Goal: Task Accomplishment & Management: Manage account settings

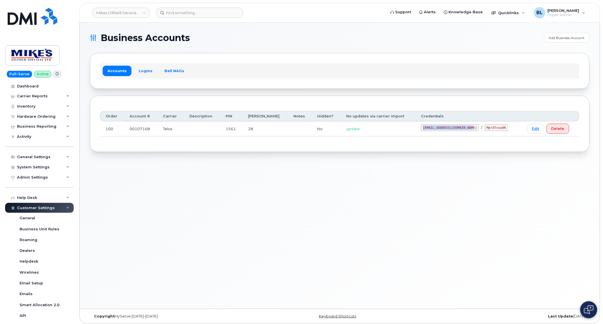
drag, startPoint x: 417, startPoint y: 128, endPoint x: 468, endPoint y: 129, distance: 51.3
click at [468, 129] on td "[EMAIL_ADDRESS][DOMAIN_NAME] / M@!ATvsw0R" at bounding box center [469, 129] width 106 height 15
copy code "[EMAIL_ADDRESS][DOMAIN_NAME]"
drag, startPoint x: 475, startPoint y: 131, endPoint x: 496, endPoint y: 129, distance: 21.1
click at [496, 129] on code "M@!ATvsw0R" at bounding box center [495, 127] width 23 height 7
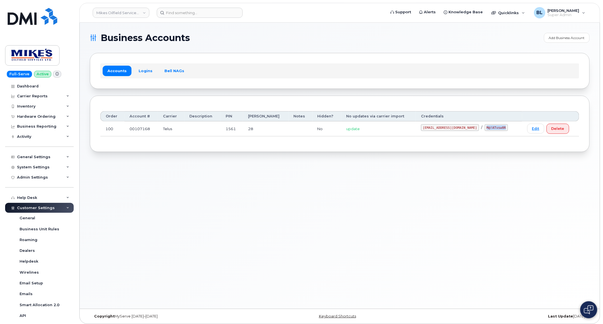
copy code "M@!ATvsw0R"
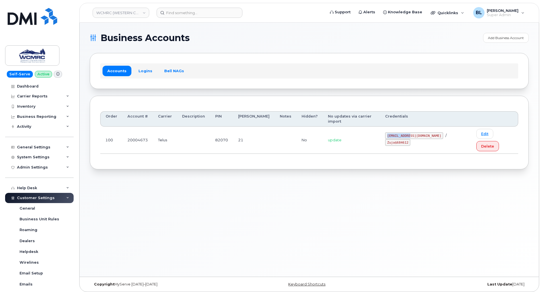
drag, startPoint x: 398, startPoint y: 128, endPoint x: 422, endPoint y: 131, distance: 24.6
click at [422, 131] on td "ap@wcmrc.com / Zuja$684612" at bounding box center [425, 140] width 91 height 27
copy code "ap@wcmrc.com"
drag, startPoint x: 430, startPoint y: 130, endPoint x: 450, endPoint y: 131, distance: 20.1
click at [410, 139] on code "Zuja$684612" at bounding box center [397, 142] width 25 height 7
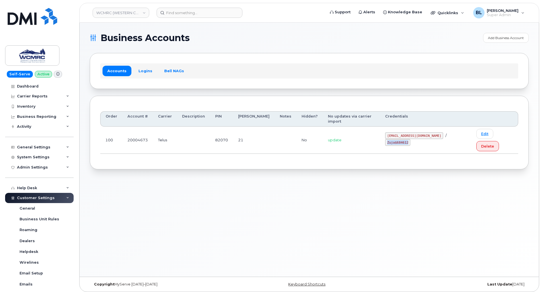
copy code "Zuja$684612"
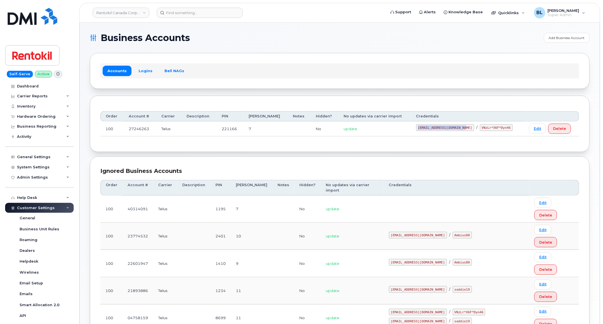
drag, startPoint x: 414, startPoint y: 126, endPoint x: 463, endPoint y: 130, distance: 48.9
click at [463, 130] on td "malorie.bell@rentokil.com / VNzLr*X6F*Dyn46" at bounding box center [467, 129] width 113 height 15
copy code "malorie.bell@rentokil.com"
drag, startPoint x: 469, startPoint y: 126, endPoint x: 497, endPoint y: 135, distance: 29.5
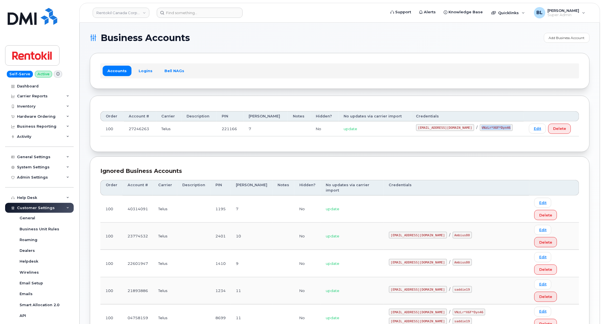
click at [497, 135] on td "malorie.bell@rentokil.com / VNzLr*X6F*Dyn46" at bounding box center [467, 129] width 113 height 15
copy code "VNzLr*X6F*Dyn46"
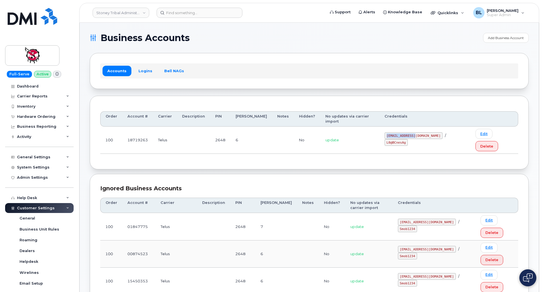
drag, startPoint x: 392, startPoint y: 127, endPoint x: 423, endPoint y: 130, distance: 31.3
click at [423, 130] on td "18719263@sm.com / L0@BCnesAg" at bounding box center [425, 140] width 91 height 27
copy code "18719263@sm.com"
drag, startPoint x: 430, startPoint y: 128, endPoint x: 449, endPoint y: 132, distance: 19.7
click at [449, 132] on td "18719263@sm.com / L0@BCnesAg" at bounding box center [425, 140] width 91 height 27
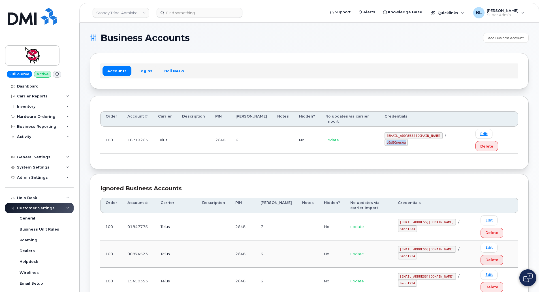
copy code "L0@BCnesAg"
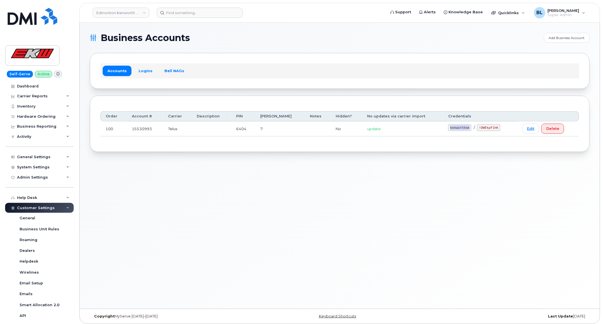
drag, startPoint x: 446, startPoint y: 128, endPoint x: 463, endPoint y: 131, distance: 18.1
click at [463, 131] on div "kenworthsm / !DWEkpF1hK" at bounding box center [480, 127] width 64 height 7
copy code "kenworthsm"
drag, startPoint x: 471, startPoint y: 128, endPoint x: 492, endPoint y: 131, distance: 21.8
click at [492, 131] on td "kenworthsm / !DWEkpF1hK" at bounding box center [480, 129] width 74 height 15
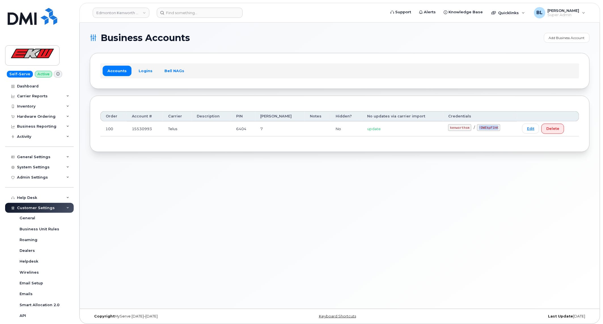
copy code "!DWEkpF1hK"
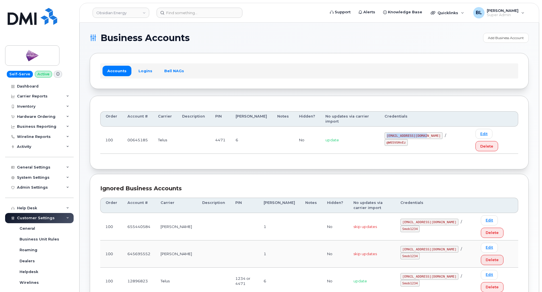
drag, startPoint x: 386, startPoint y: 129, endPoint x: 424, endPoint y: 127, distance: 37.7
click at [424, 132] on code "pw00645185sm@yahoo.ca" at bounding box center [414, 135] width 58 height 7
copy code "pw00645185sm@yahoo.ca"
drag, startPoint x: 429, startPoint y: 127, endPoint x: 447, endPoint y: 131, distance: 17.9
click at [447, 132] on div "pw00645185sm@yahoo.ca / @W65VUHnEz" at bounding box center [425, 139] width 81 height 14
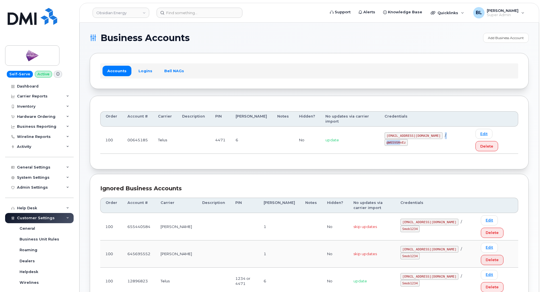
click at [408, 139] on code "@W65VUHnEz" at bounding box center [396, 142] width 23 height 7
drag, startPoint x: 432, startPoint y: 125, endPoint x: 452, endPoint y: 130, distance: 20.6
click at [452, 132] on div "pw00645185sm@yahoo.ca / @W65VUHnEz" at bounding box center [425, 139] width 81 height 14
copy code "@W65VUHnEz"
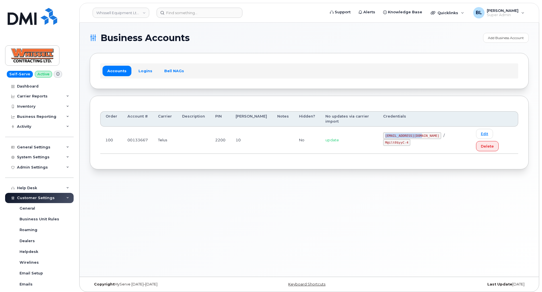
drag, startPoint x: 388, startPoint y: 127, endPoint x: 422, endPoint y: 130, distance: 34.6
click at [422, 132] on code "itadmin@whissell.ca" at bounding box center [412, 135] width 58 height 7
copy code "itadmin@whissell.ca"
drag, startPoint x: 429, startPoint y: 129, endPoint x: 450, endPoint y: 131, distance: 21.1
click at [450, 131] on td "itadmin@whissell.ca / M@ilt0$yyC-4" at bounding box center [424, 140] width 93 height 27
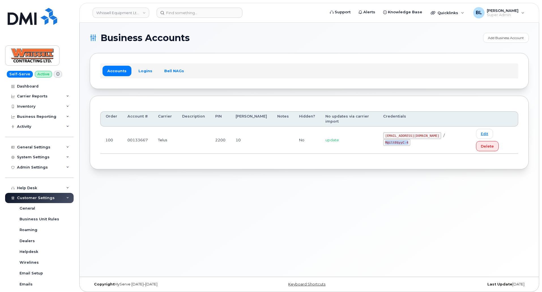
copy code "M@ilt0$yyC-4"
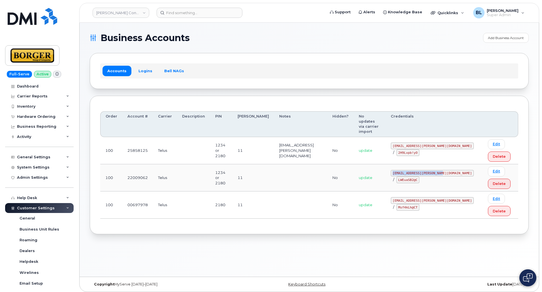
drag, startPoint x: 399, startPoint y: 161, endPoint x: 447, endPoint y: 163, distance: 47.6
click at [447, 170] on code "[EMAIL_ADDRESS][PERSON_NAME][DOMAIN_NAME]" at bounding box center [432, 173] width 83 height 7
copy code "[EMAIL_ADDRESS][PERSON_NAME][DOMAIN_NAME]"
drag, startPoint x: 397, startPoint y: 172, endPoint x: 420, endPoint y: 173, distance: 22.7
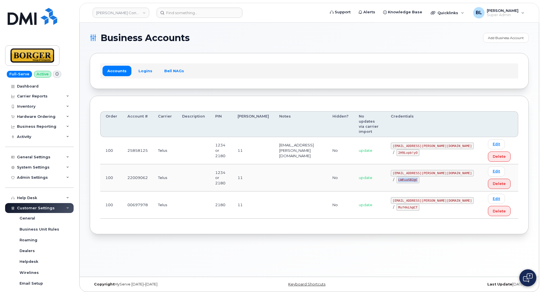
click at [420, 173] on td "earthworksborger@borger.ca / LWEuaSB2@C" at bounding box center [434, 177] width 97 height 27
copy code "LWEuaSB2@C"
drag, startPoint x: 400, startPoint y: 193, endPoint x: 434, endPoint y: 194, distance: 34.0
click at [434, 197] on div "corprick@borger.ca / Msf4kLh@CT" at bounding box center [434, 204] width 87 height 14
copy code "corprick@borger.ca"
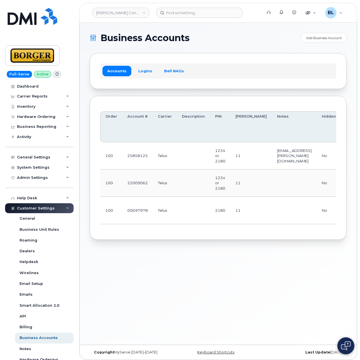
drag, startPoint x: 150, startPoint y: 284, endPoint x: 196, endPoint y: 231, distance: 69.4
click at [150, 282] on div "Business Accounts Add Business Account Accounts Logins Bell NAGs Order Account …" at bounding box center [219, 184] width 278 height 322
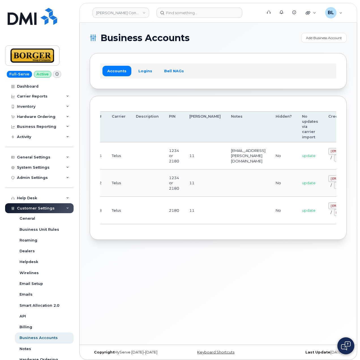
scroll to position [0, 104]
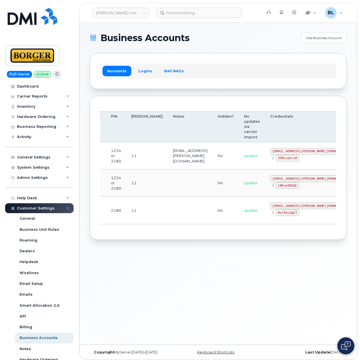
drag, startPoint x: 326, startPoint y: 174, endPoint x: 367, endPoint y: 174, distance: 40.2
drag, startPoint x: 249, startPoint y: 150, endPoint x: 289, endPoint y: 153, distance: 40.9
click at [289, 153] on td "ricksalmcal@borger.ca / 2H9Lvpb!yO" at bounding box center [311, 155] width 93 height 27
copy code "ricksalmcal@borger.ca"
drag, startPoint x: 184, startPoint y: 172, endPoint x: 231, endPoint y: 171, distance: 47.9
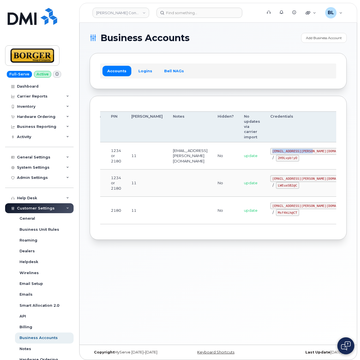
click at [184, 172] on td at bounding box center [190, 182] width 45 height 27
drag, startPoint x: 250, startPoint y: 157, endPoint x: 269, endPoint y: 159, distance: 18.3
click at [269, 159] on td "ricksalmcal@borger.ca / 2H9Lvpb!yO" at bounding box center [311, 155] width 93 height 27
copy code "2H9Lvpb!yO"
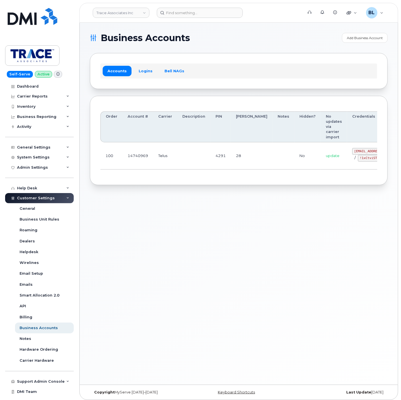
drag, startPoint x: 208, startPoint y: 154, endPoint x: 308, endPoint y: 156, distance: 100.0
drag, startPoint x: 324, startPoint y: 148, endPoint x: 354, endPoint y: 152, distance: 30.6
click at [354, 152] on code "trace@myserve.co" at bounding box center [381, 151] width 58 height 7
copy code "trace@myserve.co"
click at [352, 161] on div "trace@myserve.co / !1xCtviST5" at bounding box center [381, 155] width 58 height 14
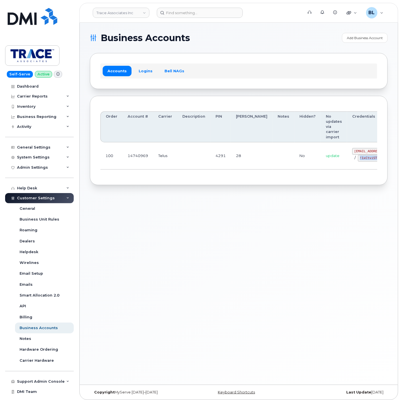
drag, startPoint x: 331, startPoint y: 157, endPoint x: 345, endPoint y: 159, distance: 14.3
click at [352, 160] on div "trace@myserve.co / !1xCtviST5" at bounding box center [381, 155] width 58 height 14
copy code "!1xCtviST5"
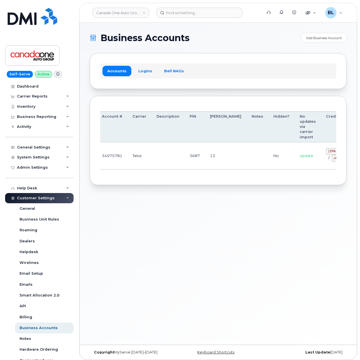
scroll to position [0, 54]
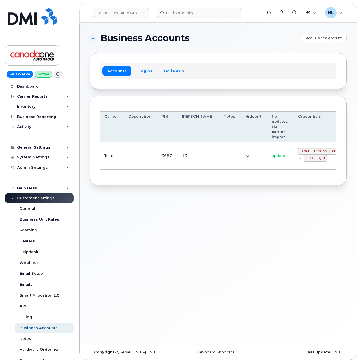
drag, startPoint x: 293, startPoint y: 161, endPoint x: 354, endPoint y: 172, distance: 62.5
drag, startPoint x: 271, startPoint y: 151, endPoint x: 298, endPoint y: 154, distance: 27.6
click at [298, 154] on code "[EMAIL_ADDRESS][DOMAIN_NAME]" at bounding box center [327, 151] width 58 height 7
copy code "[EMAIL_ADDRESS][DOMAIN_NAME]"
drag, startPoint x: 115, startPoint y: 208, endPoint x: 118, endPoint y: 206, distance: 3.9
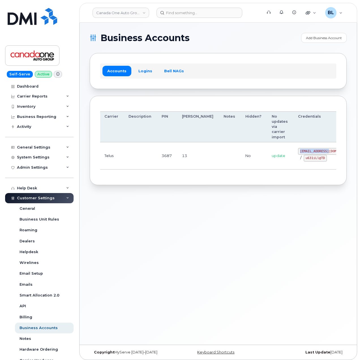
click at [115, 208] on div "Business Accounts Add Business Account Accounts Logins Bell NAGs Order Account …" at bounding box center [219, 184] width 278 height 322
drag, startPoint x: 275, startPoint y: 158, endPoint x: 295, endPoint y: 160, distance: 20.0
click at [304, 160] on code "u631iLl@TD" at bounding box center [315, 158] width 23 height 7
copy code "u631iLl@TD"
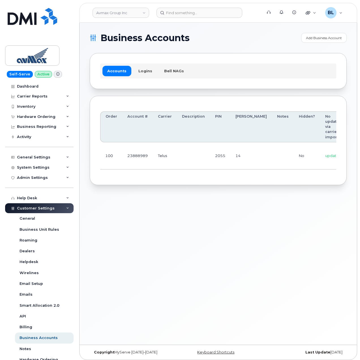
scroll to position [0, 78]
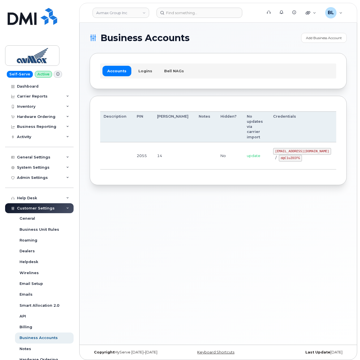
drag, startPoint x: 196, startPoint y: 150, endPoint x: 257, endPoint y: 161, distance: 61.9
drag, startPoint x: 245, startPoint y: 150, endPoint x: 299, endPoint y: 149, distance: 53.3
click at [302, 151] on td "pinecliff@simplexmobility.com / d@C1uZOIFG" at bounding box center [302, 155] width 68 height 27
copy code "pinecliff@simplexmobility.com"
drag, startPoint x: 250, startPoint y: 157, endPoint x: 271, endPoint y: 161, distance: 21.8
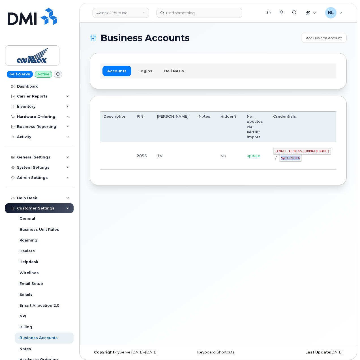
click at [273, 161] on div "pinecliff@simplexmobility.com / d@C1uZOIFG" at bounding box center [302, 155] width 58 height 14
copy code "d@C1uZOIFG"
click at [211, 236] on div "Business Accounts Add Business Account Accounts Logins Bell NAGs Order Account …" at bounding box center [219, 184] width 278 height 322
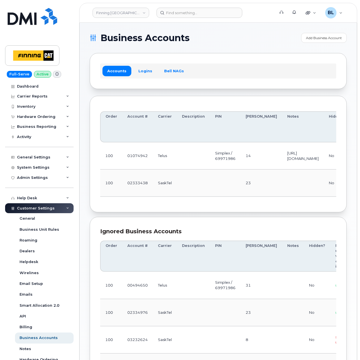
click at [179, 226] on div "Ignored Business Accounts Order Account # Carrier Description PIN [PERSON_NAME]…" at bounding box center [218, 306] width 257 height 179
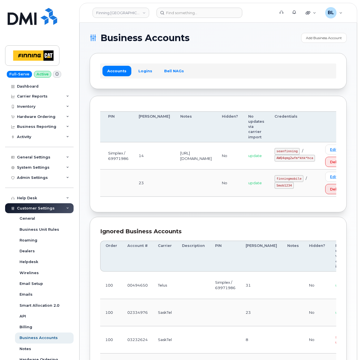
drag, startPoint x: 354, startPoint y: 157, endPoint x: 349, endPoint y: 160, distance: 5.3
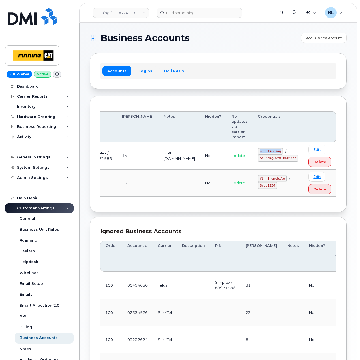
drag, startPoint x: 260, startPoint y: 151, endPoint x: 283, endPoint y: 153, distance: 23.0
click at [283, 153] on td "seanfinning / AWQ4qmg2wfm*khk*hca" at bounding box center [278, 155] width 51 height 27
copy code "seanfinning"
click at [159, 182] on td at bounding box center [180, 182] width 42 height 27
drag, startPoint x: 264, startPoint y: 159, endPoint x: 299, endPoint y: 159, distance: 34.8
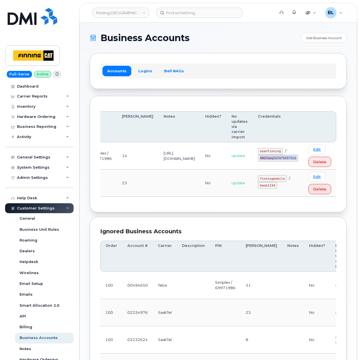
click at [299, 159] on code "AWQ4qmg2wfm*khk*hca" at bounding box center [278, 158] width 41 height 7
copy code "AWQ4qmg2wfm*khk*hca"
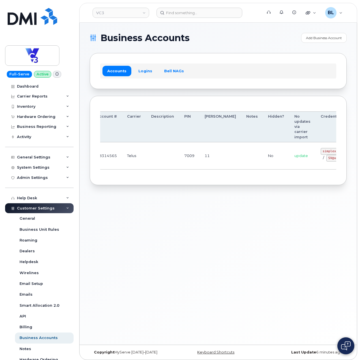
scroll to position [0, 61]
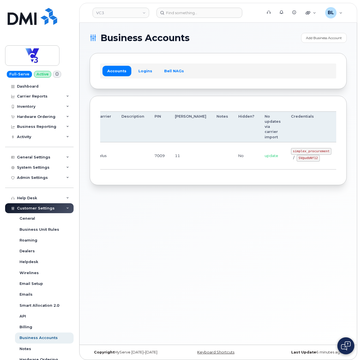
drag, startPoint x: 156, startPoint y: 159, endPoint x: 298, endPoint y: 164, distance: 142.3
drag, startPoint x: 262, startPoint y: 151, endPoint x: 299, endPoint y: 152, distance: 37.4
click at [299, 152] on code "simplex_procurement" at bounding box center [311, 151] width 41 height 7
copy code "simplex_procurement"
drag, startPoint x: 270, startPoint y: 157, endPoint x: 287, endPoint y: 160, distance: 16.6
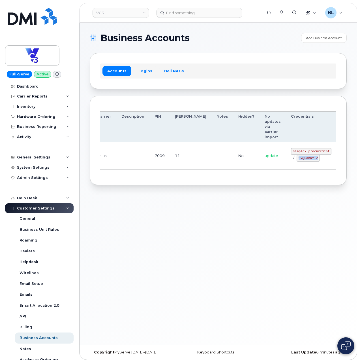
click at [297, 160] on code "SV@udbNf12" at bounding box center [308, 158] width 23 height 7
copy code "SV@udbNf12"
